Goal: Transaction & Acquisition: Purchase product/service

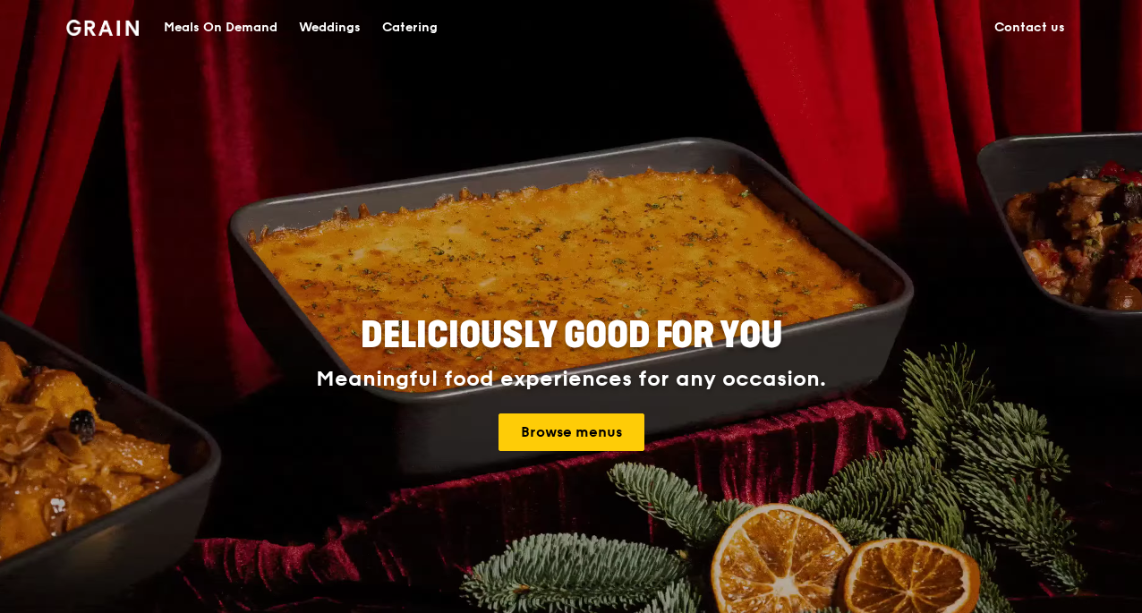
click at [238, 25] on div "Meals On Demand" at bounding box center [221, 28] width 114 height 54
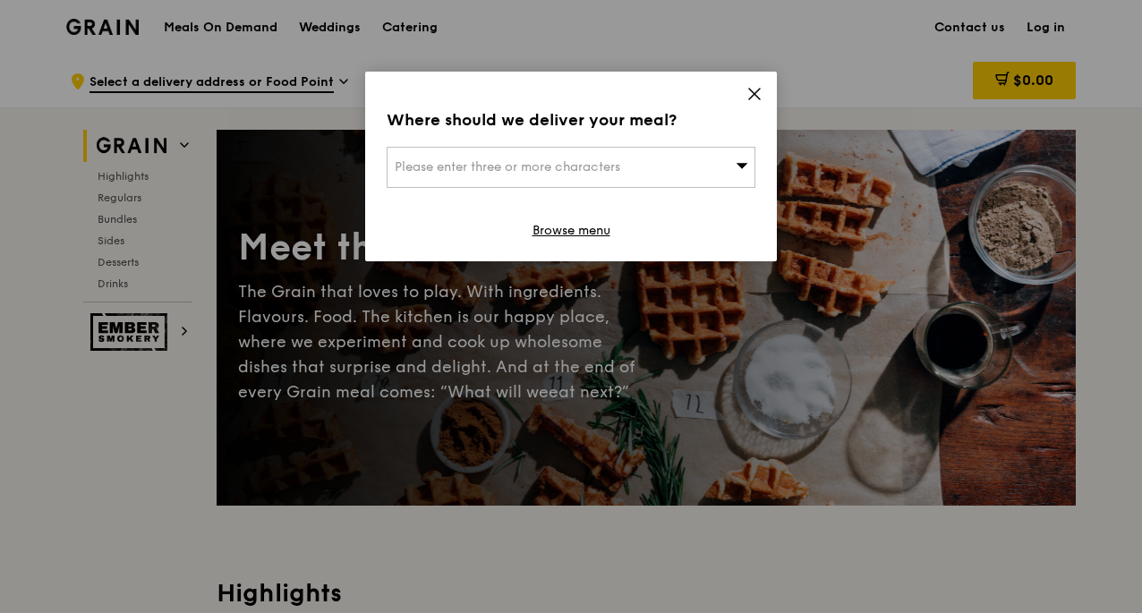
click at [757, 103] on span at bounding box center [754, 97] width 16 height 20
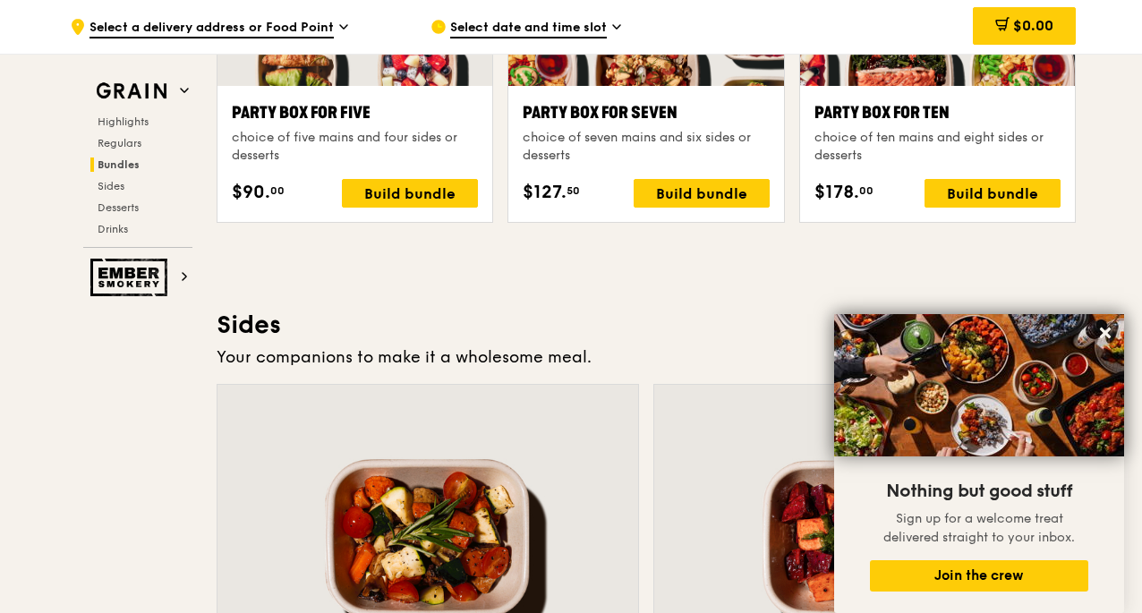
scroll to position [3758, 0]
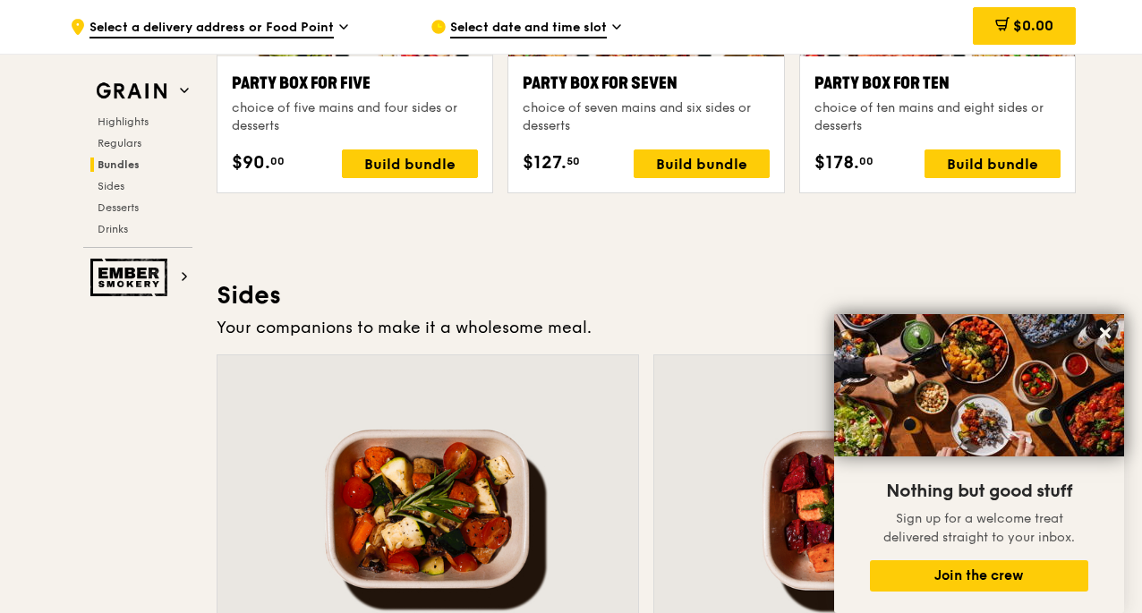
click at [1097, 333] on icon at bounding box center [1105, 333] width 16 height 16
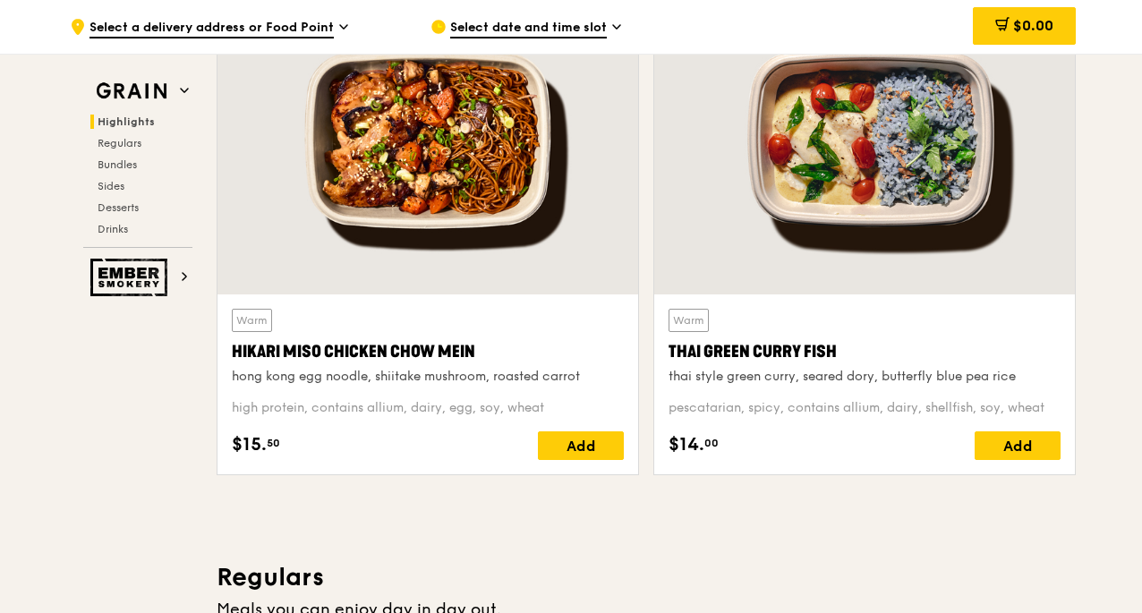
scroll to position [662, 0]
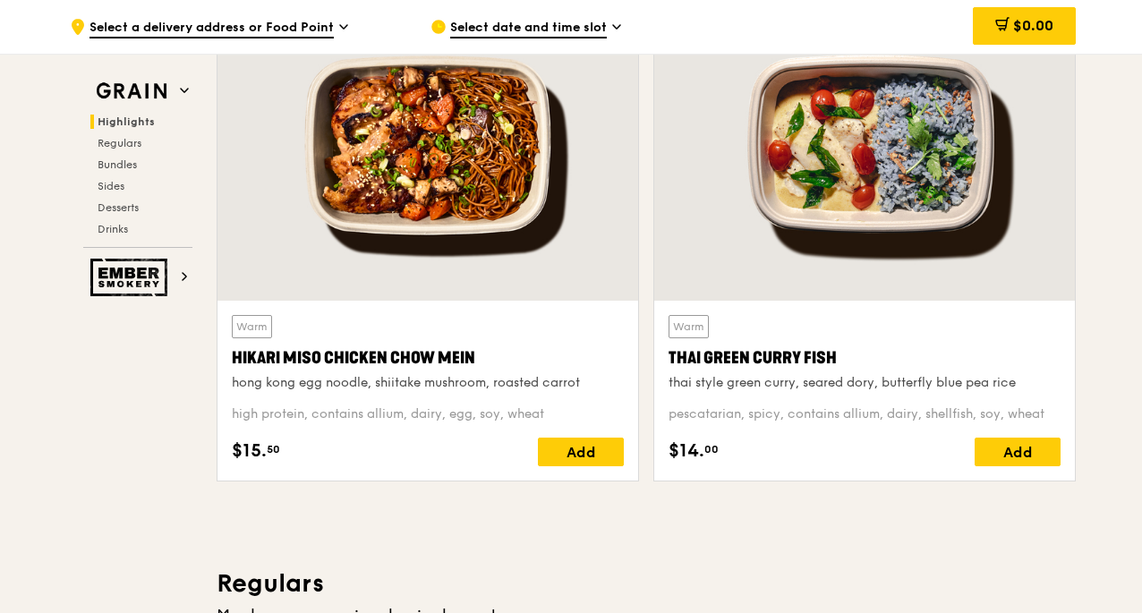
click at [764, 208] on div at bounding box center [864, 145] width 421 height 310
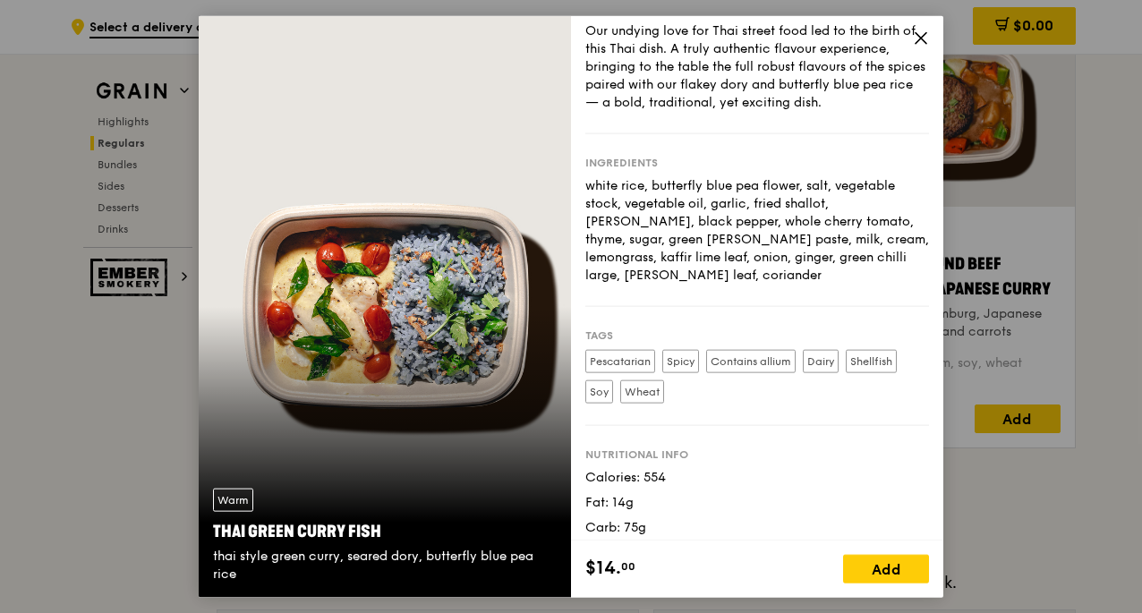
scroll to position [85, 0]
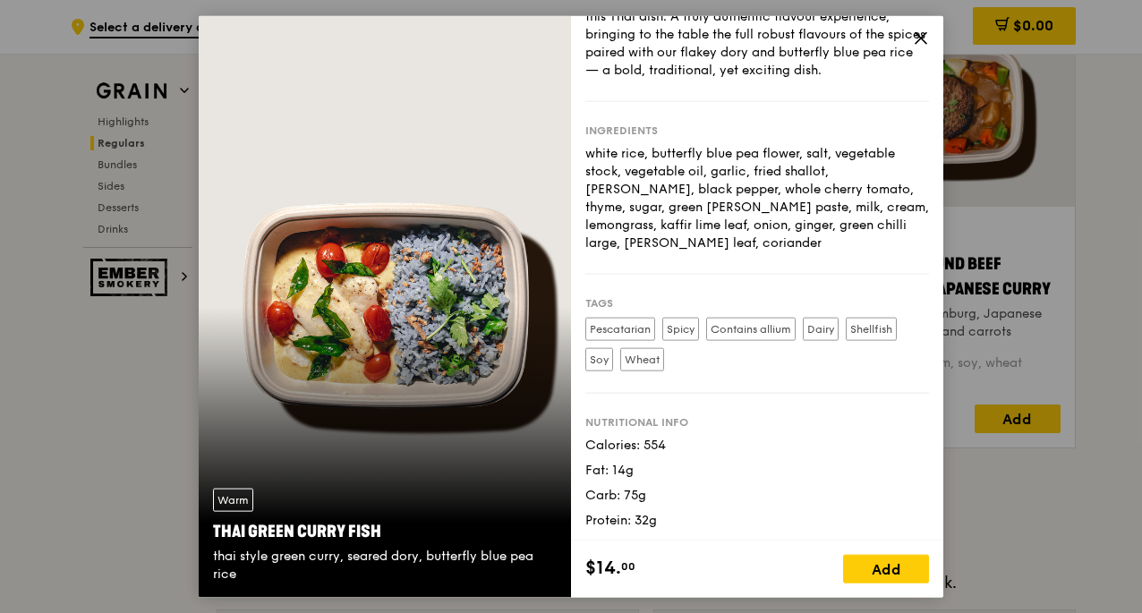
click at [874, 565] on div "Add" at bounding box center [886, 569] width 86 height 29
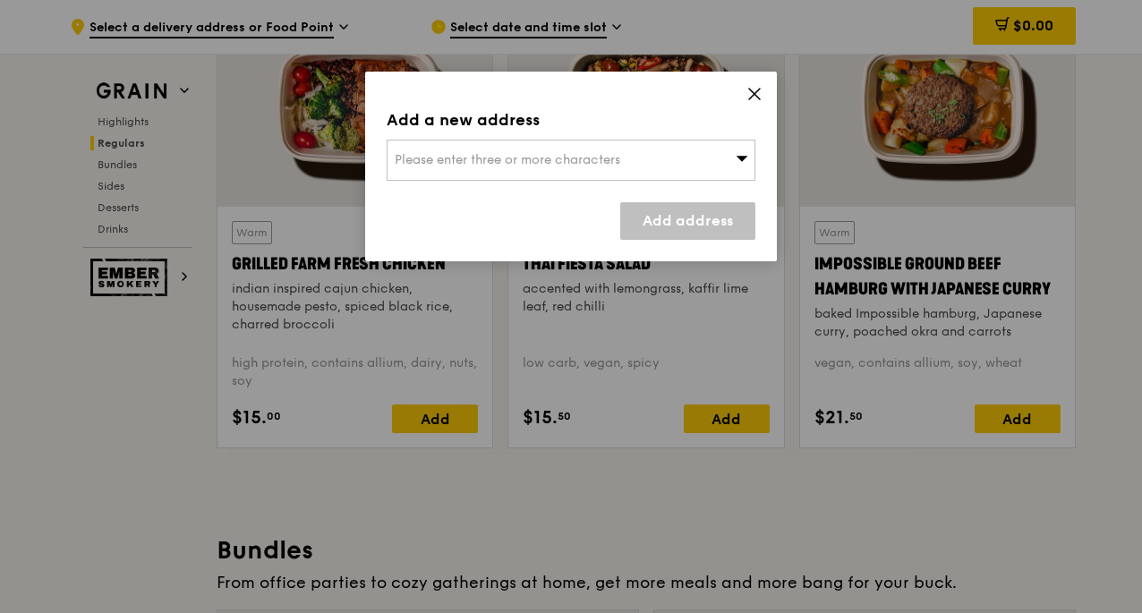
click at [758, 98] on icon at bounding box center [754, 94] width 11 height 11
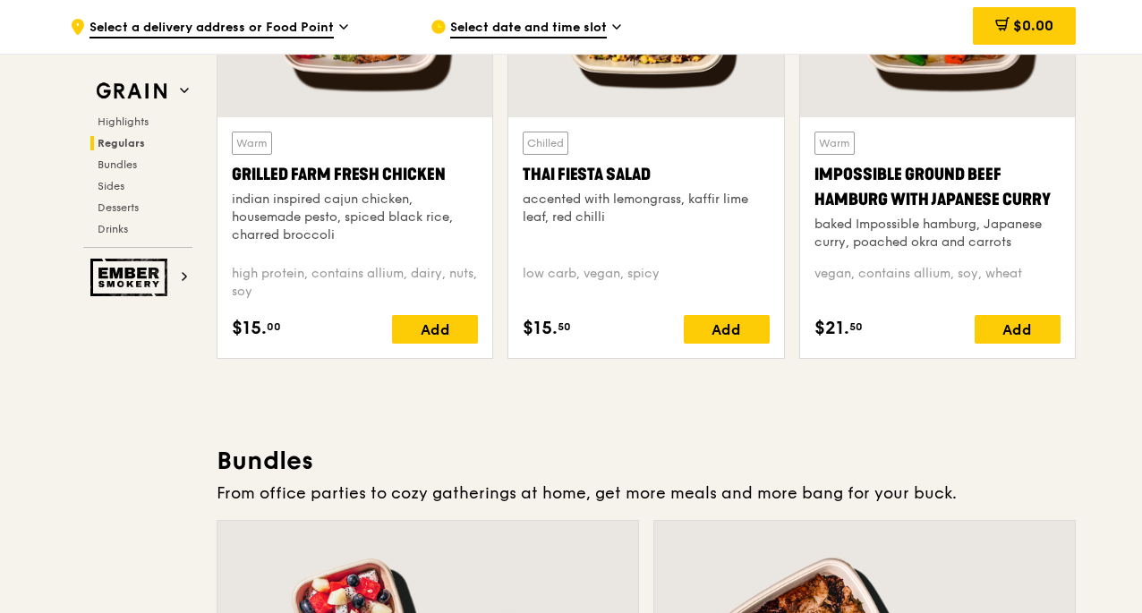
scroll to position [1825, 0]
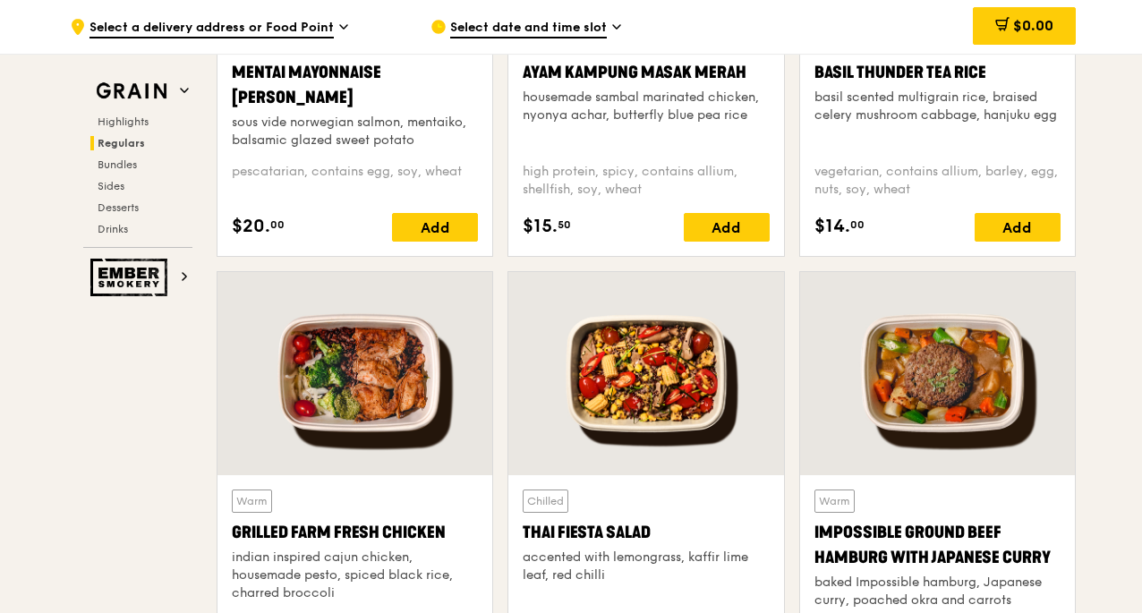
click at [353, 389] on div at bounding box center [354, 373] width 275 height 203
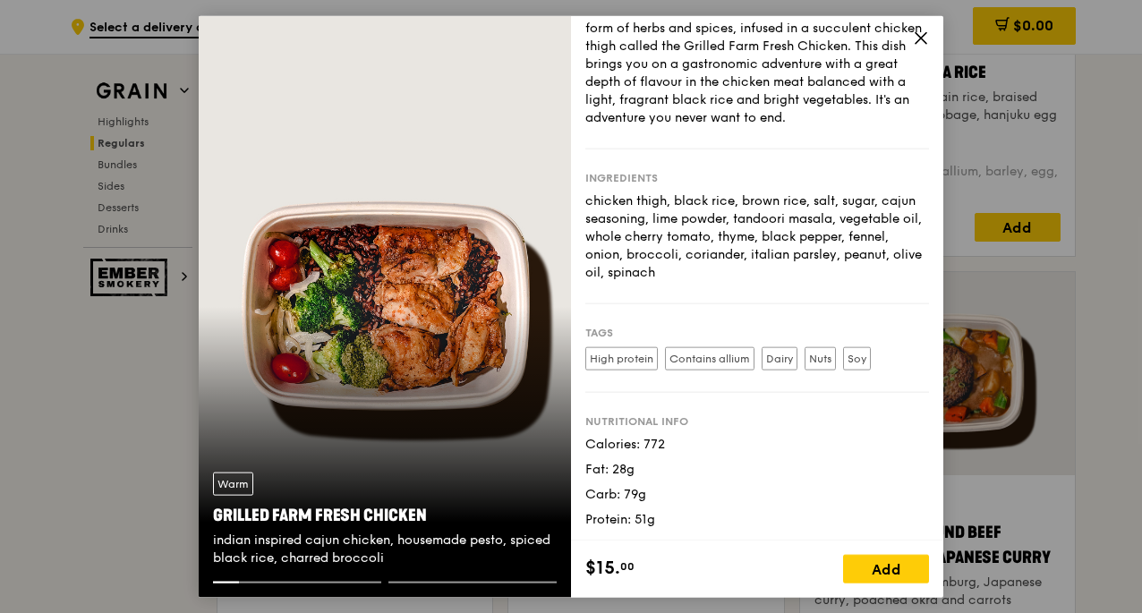
scroll to position [2004, 0]
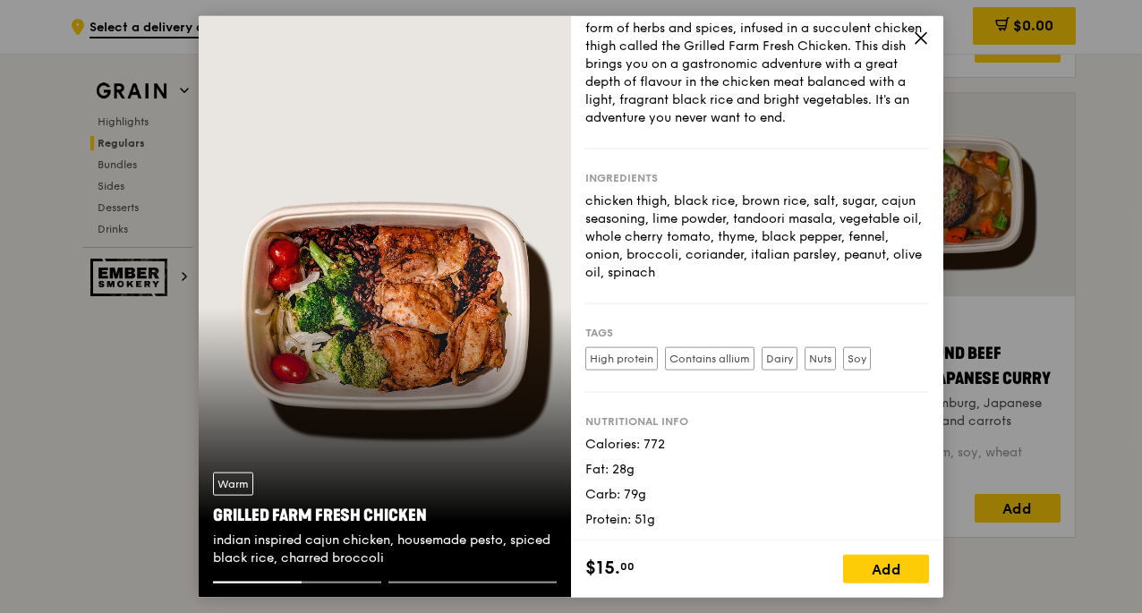
click at [920, 43] on icon at bounding box center [921, 38] width 16 height 16
